Goal: Task Accomplishment & Management: Complete application form

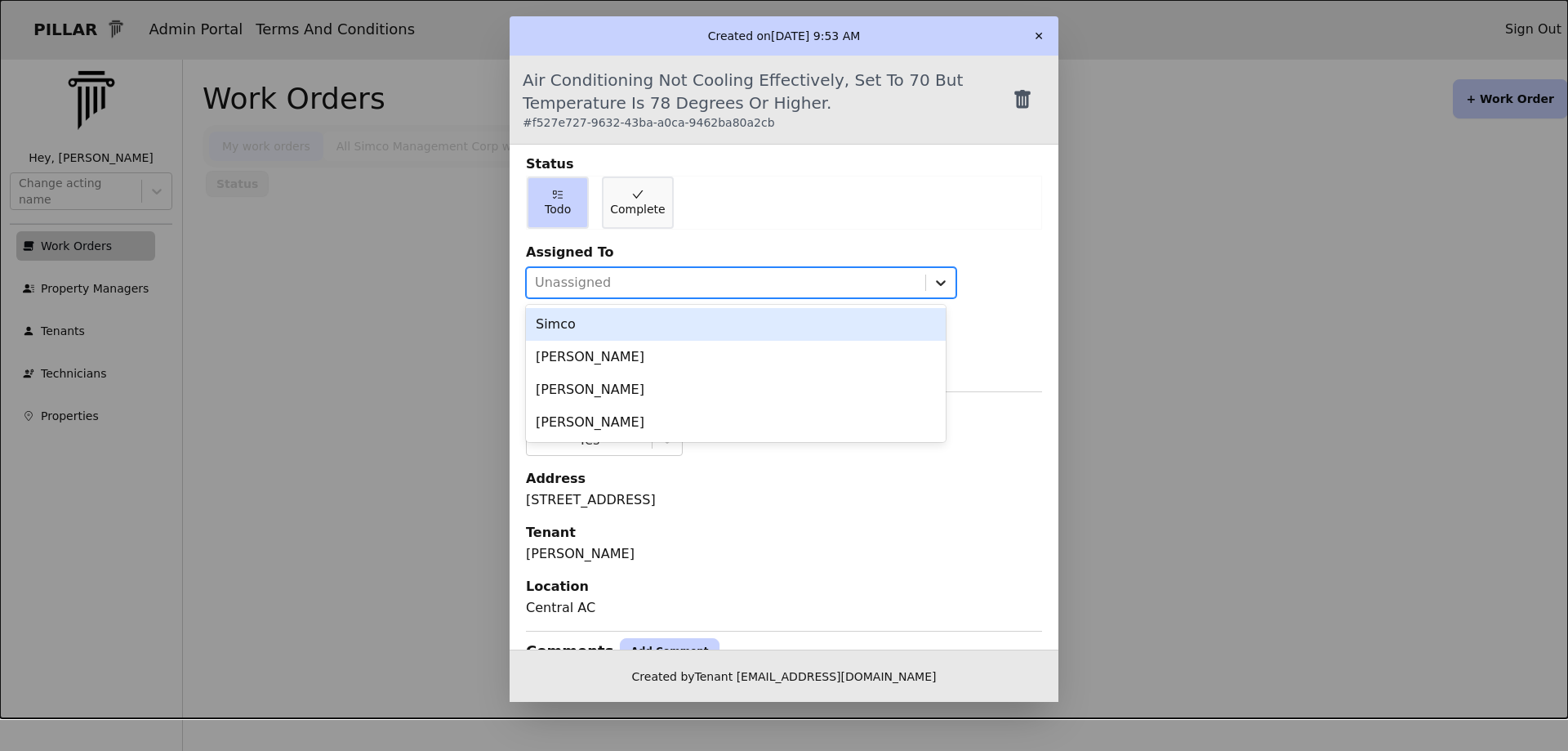
click at [937, 282] on icon at bounding box center [940, 283] width 16 height 16
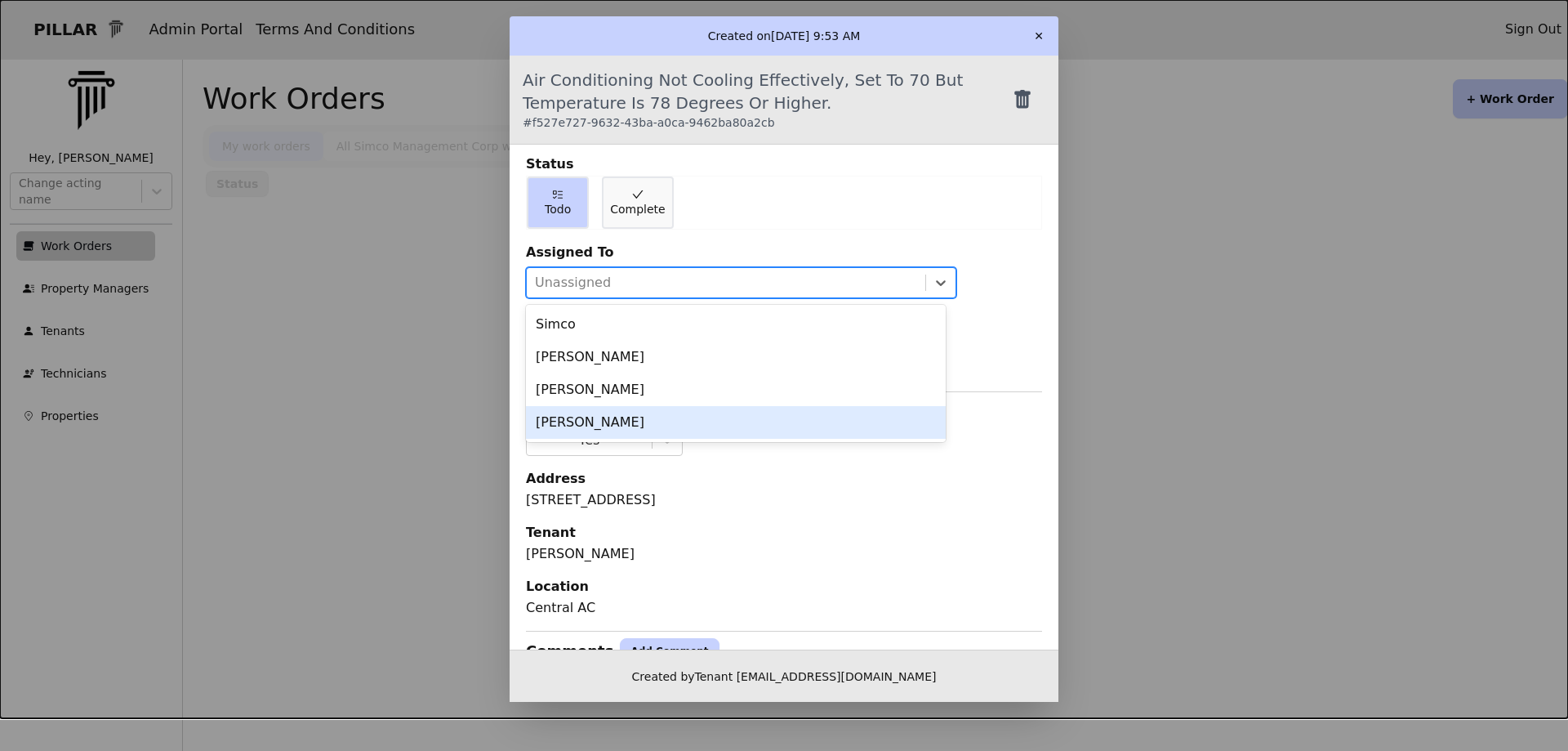
click at [580, 415] on div "[PERSON_NAME]" at bounding box center [736, 422] width 420 height 33
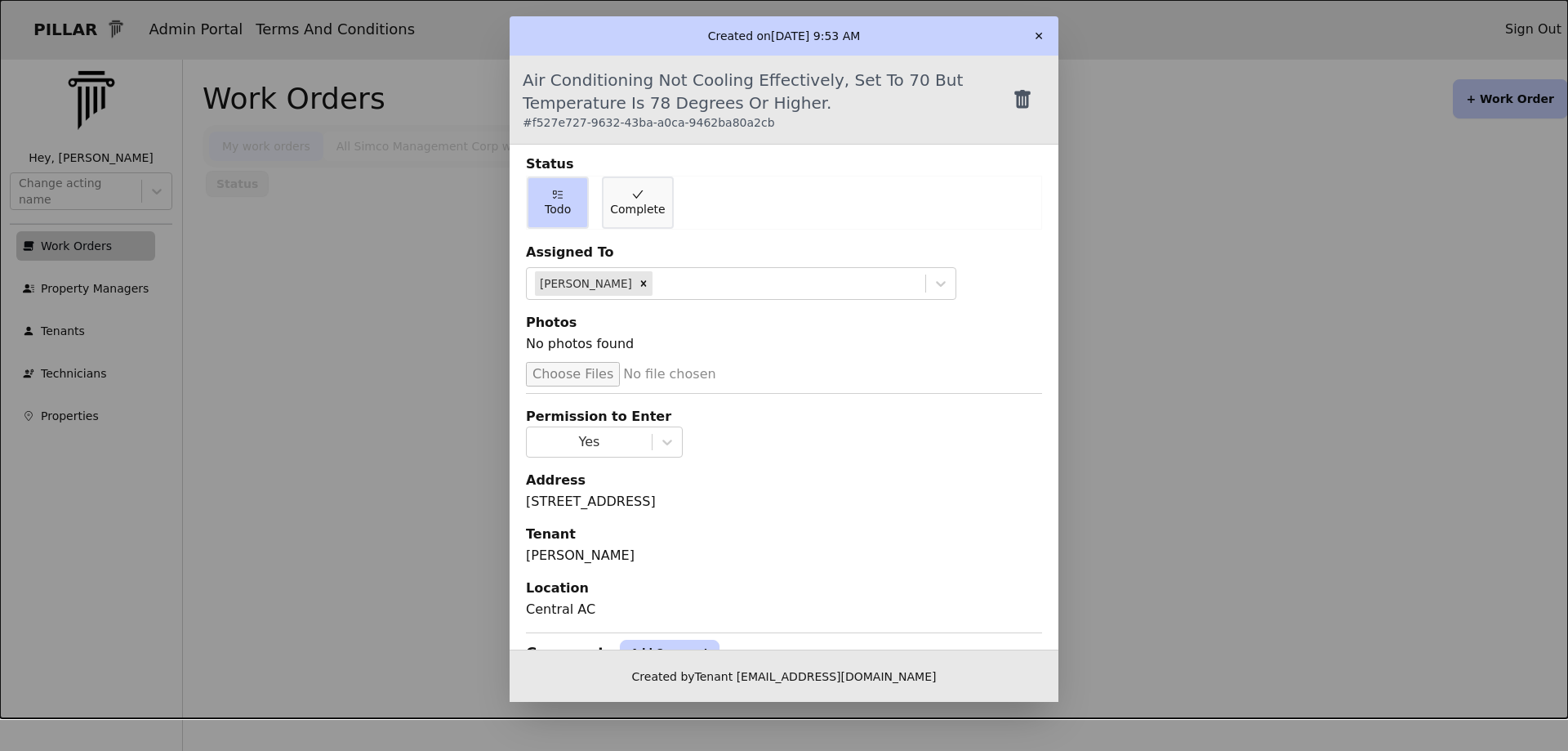
click at [1047, 39] on button "✕" at bounding box center [1039, 36] width 27 height 27
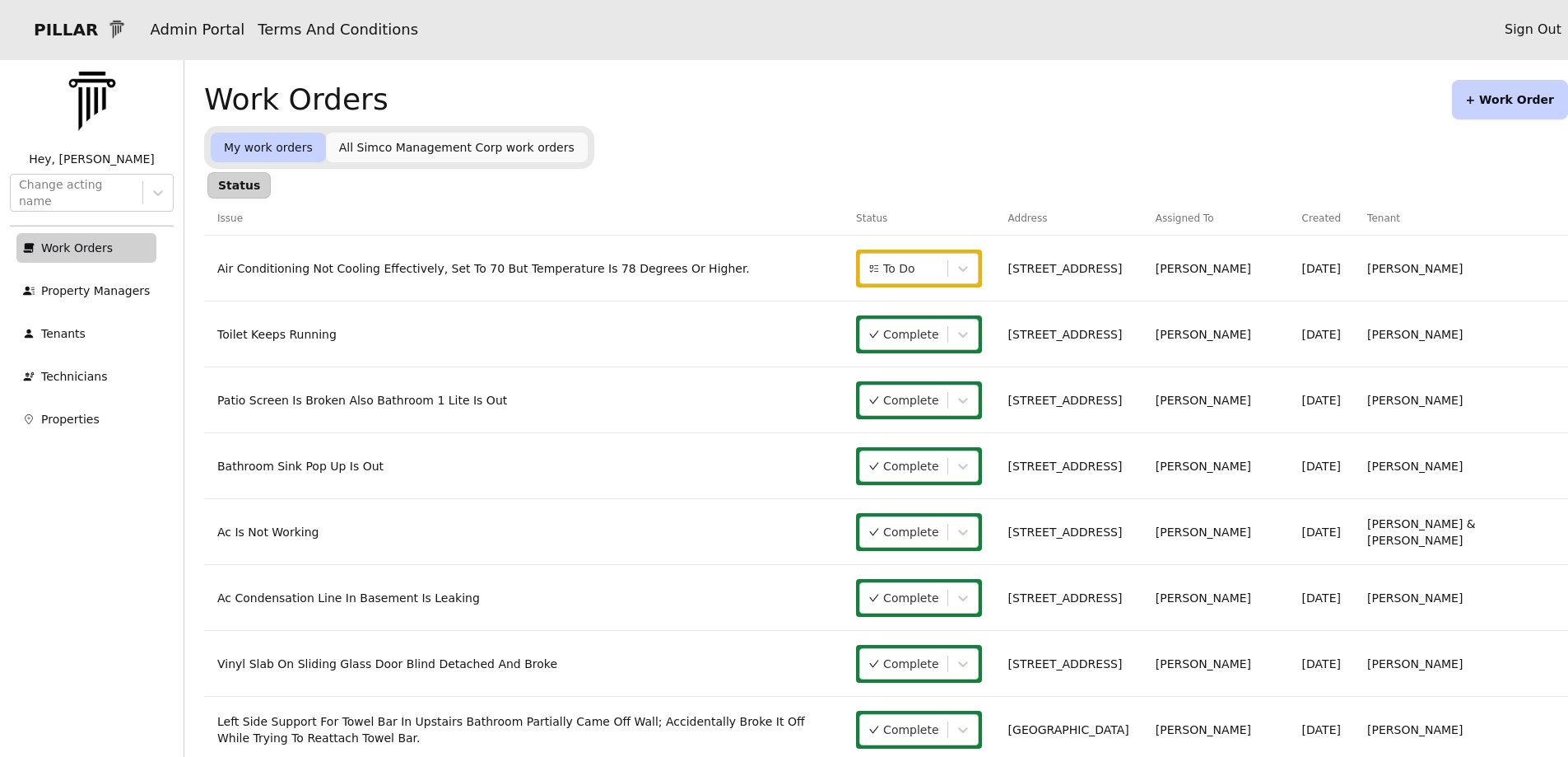
click at [1522, 112] on button "+ Work Order" at bounding box center [1510, 99] width 116 height 39
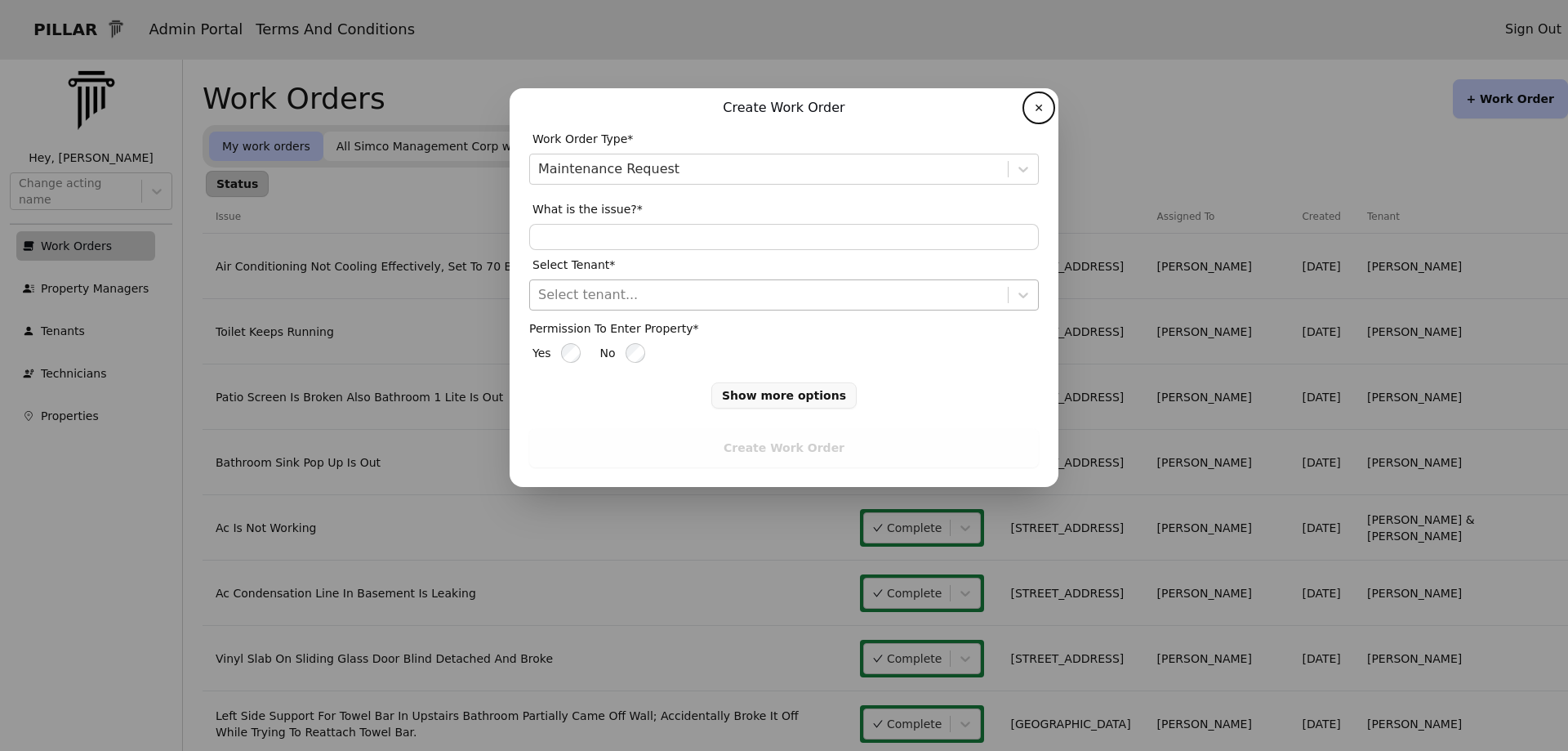
click at [552, 292] on div at bounding box center [769, 295] width 461 height 23
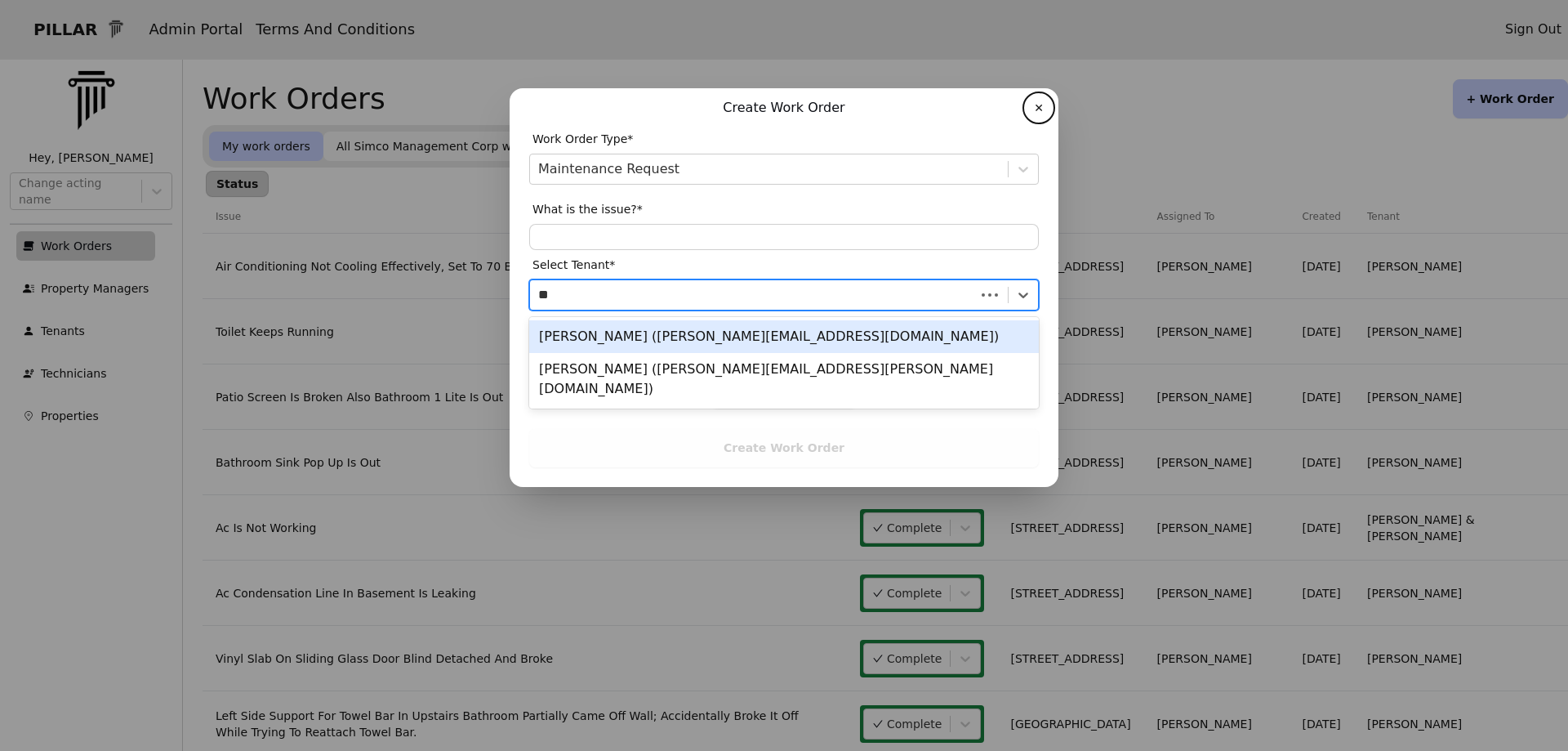
type input "*"
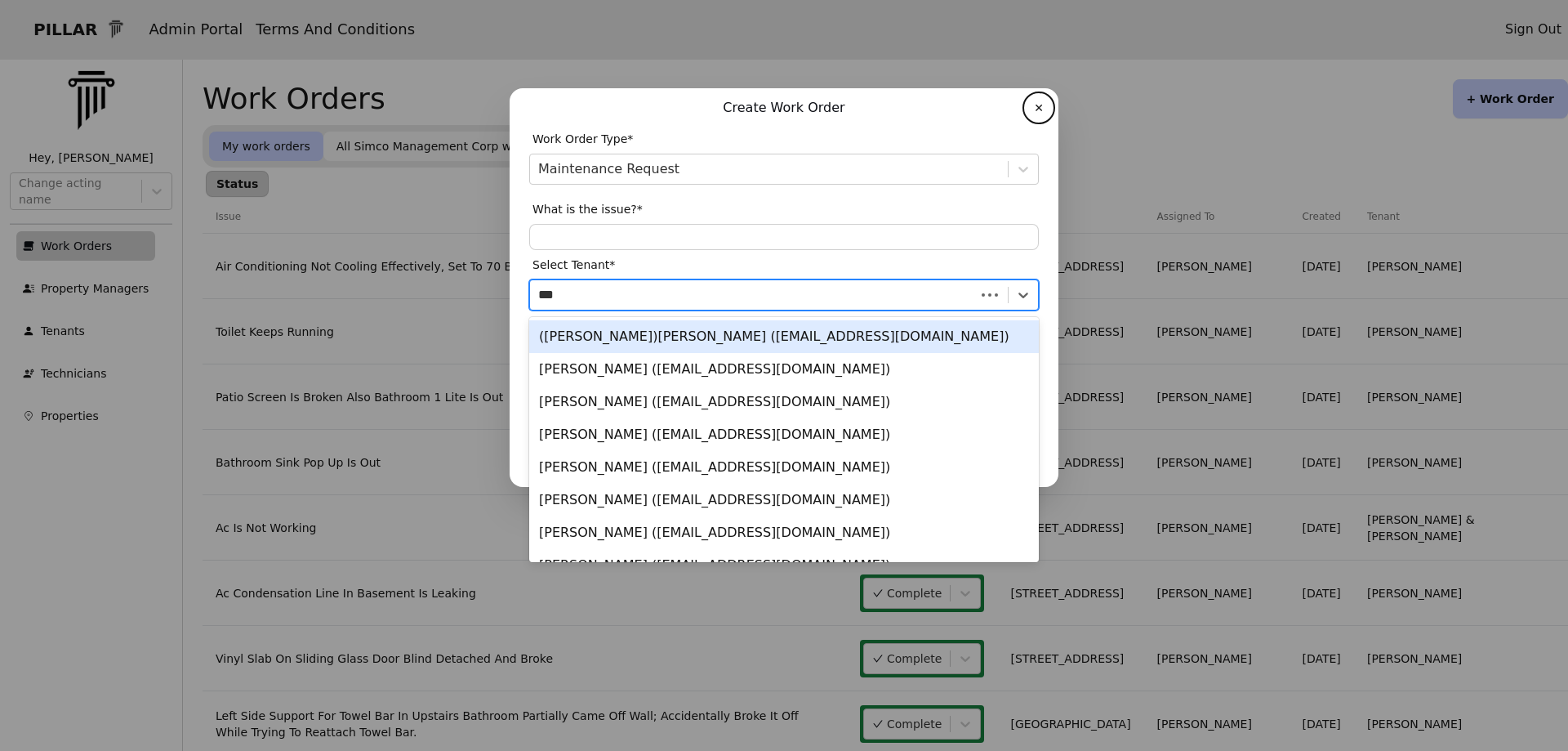
type input "****"
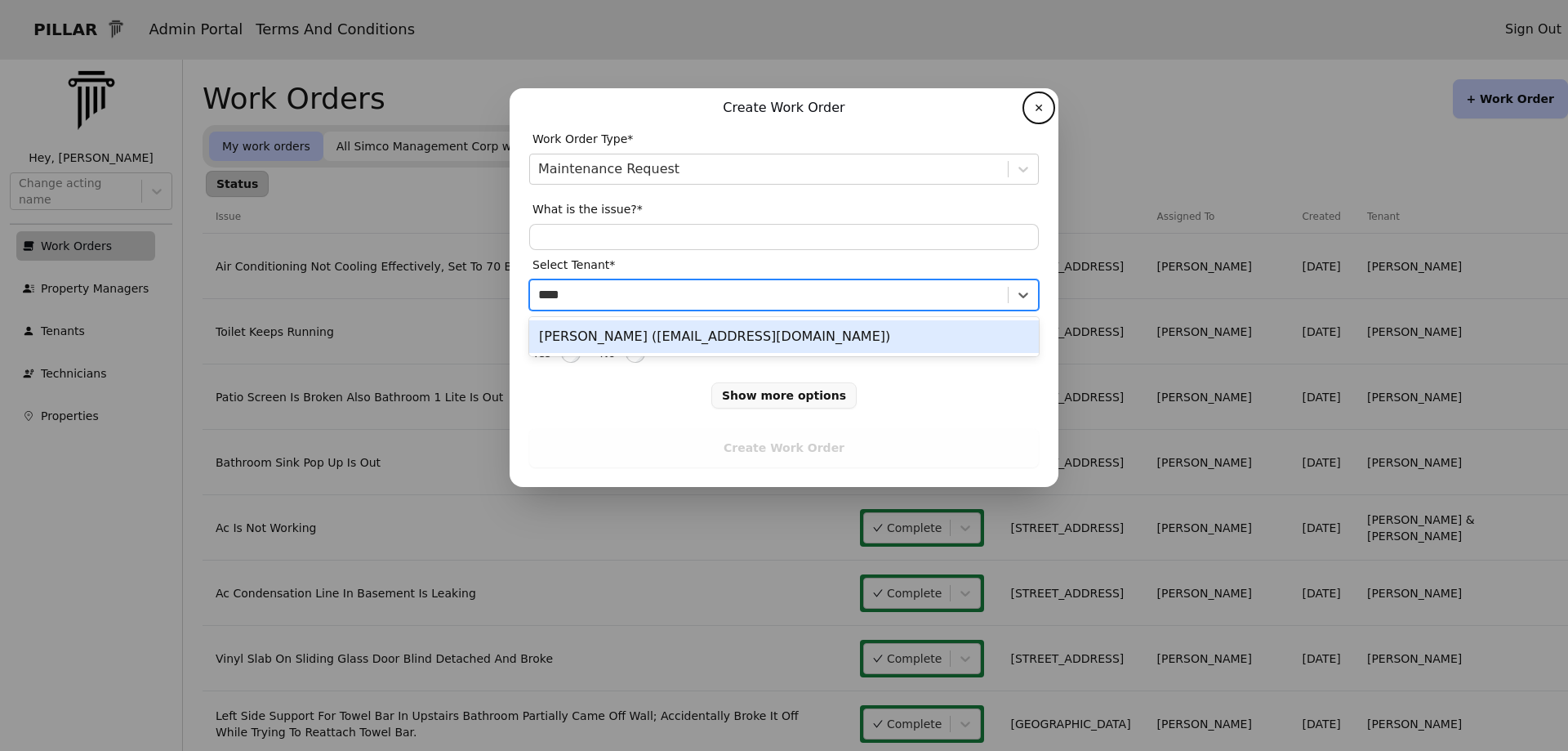
click at [588, 337] on div "[PERSON_NAME] ([EMAIL_ADDRESS][DOMAIN_NAME])" at bounding box center [784, 337] width 510 height 33
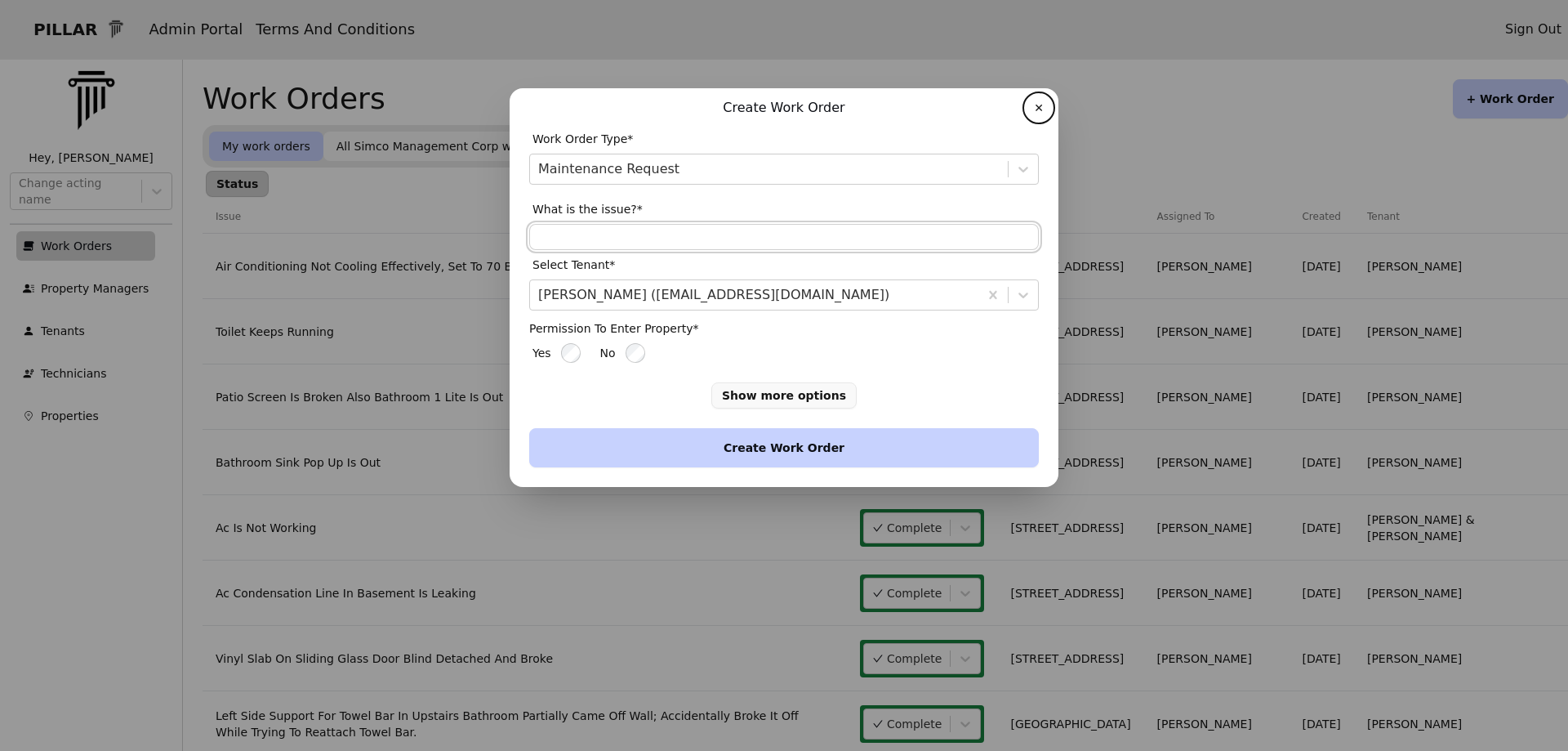
click at [545, 235] on input "text" at bounding box center [784, 237] width 510 height 27
click at [623, 237] on input "**********" at bounding box center [784, 237] width 510 height 27
type input "**********"
click at [643, 446] on button "Create Work Order" at bounding box center [784, 447] width 510 height 39
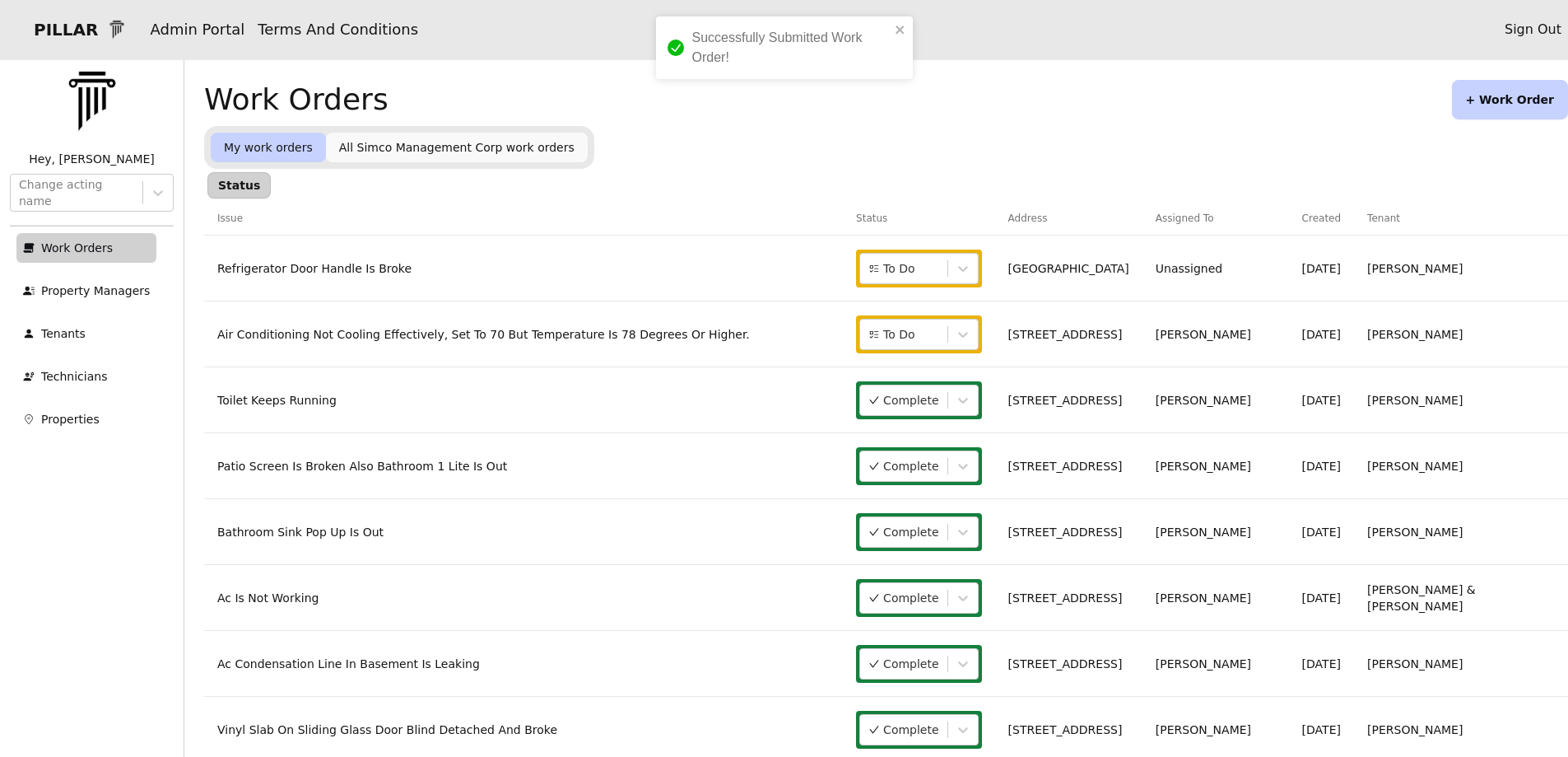
click at [351, 266] on link "Refrigerator Door Handle Is Broke" at bounding box center [315, 268] width 195 height 13
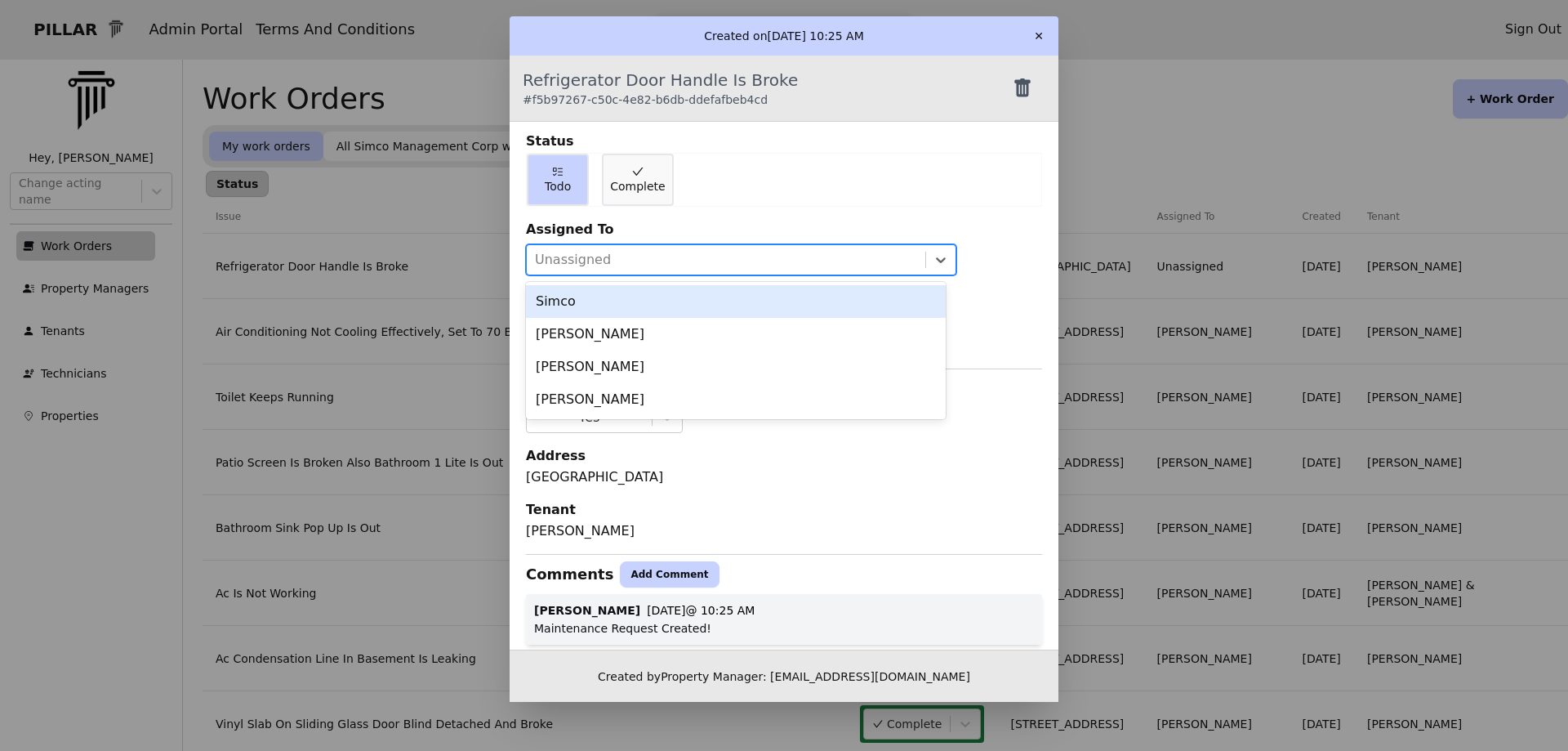
drag, startPoint x: 928, startPoint y: 259, endPoint x: 835, endPoint y: 313, distance: 107.5
click at [932, 261] on icon at bounding box center [940, 259] width 16 height 16
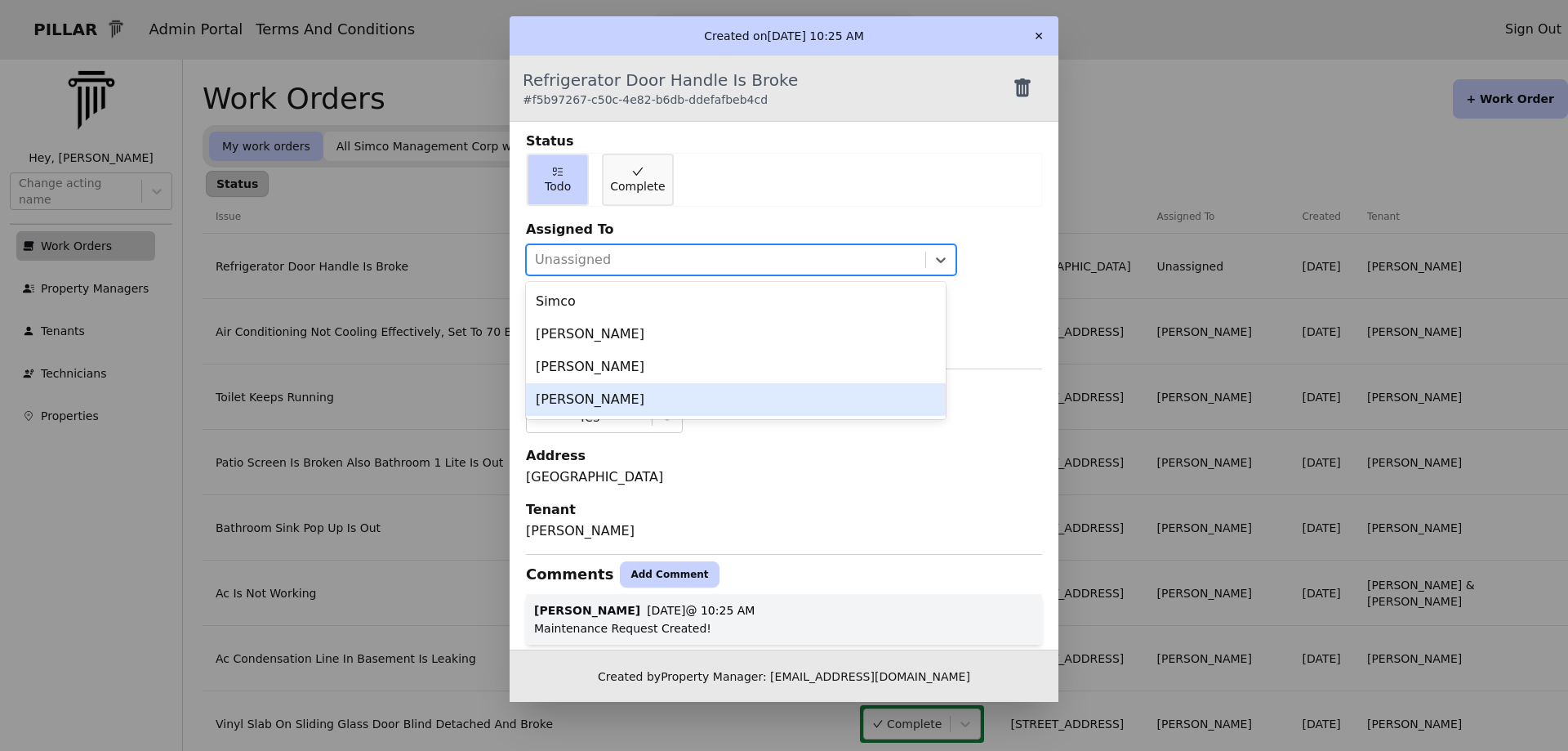
click at [667, 392] on div "[PERSON_NAME]" at bounding box center [736, 399] width 420 height 33
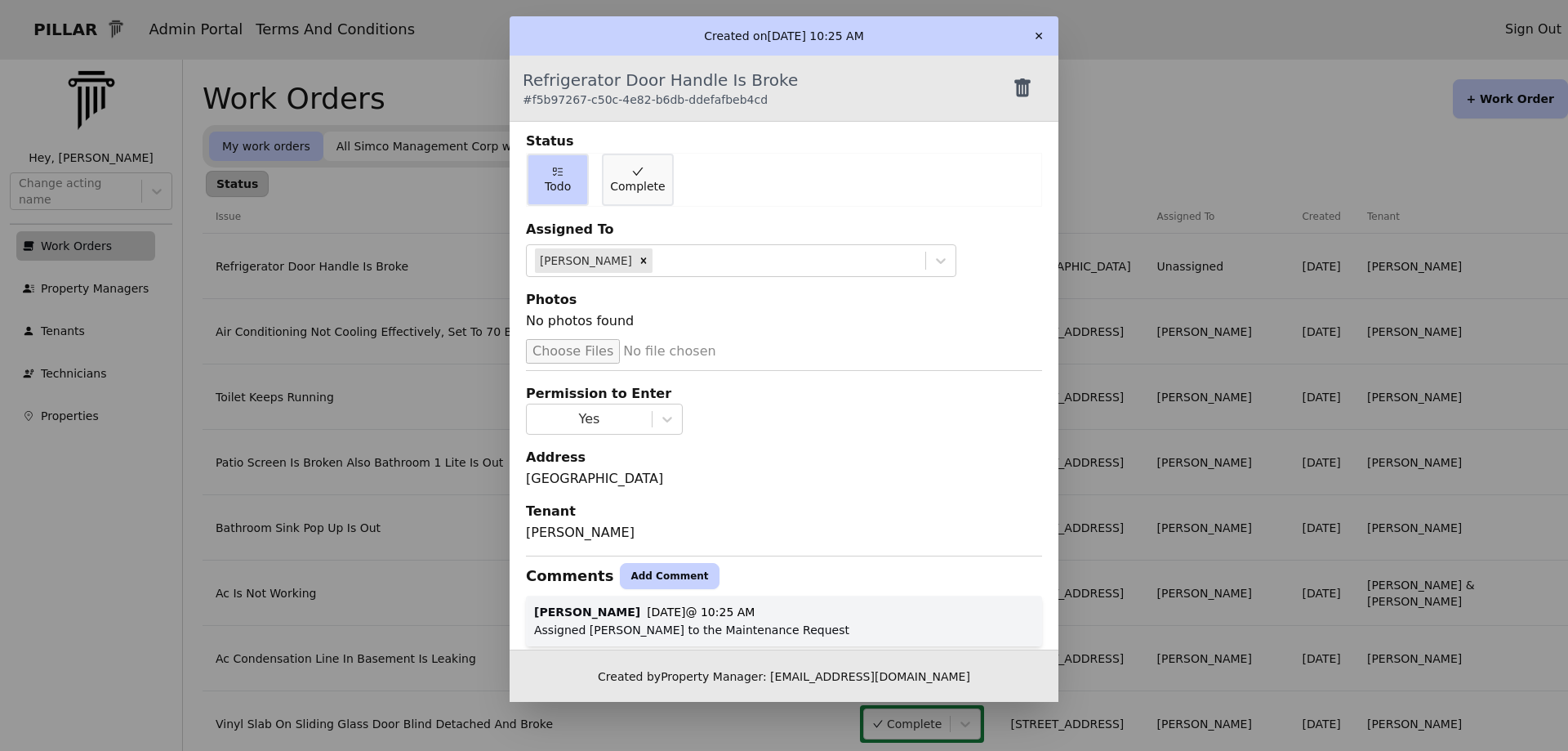
click at [1047, 37] on button "✕" at bounding box center [1039, 36] width 27 height 27
